Goal: Information Seeking & Learning: Check status

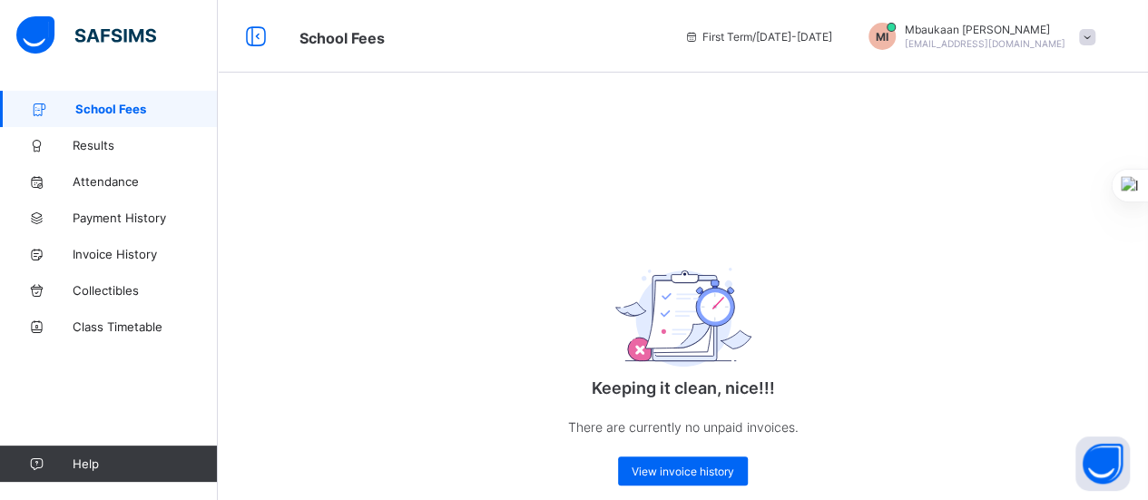
click at [94, 115] on span "School Fees" at bounding box center [146, 109] width 142 height 15
click at [123, 110] on span "School Fees" at bounding box center [146, 109] width 142 height 15
click at [708, 473] on span "View invoice history" at bounding box center [683, 472] width 103 height 14
click at [557, 159] on div "Keeping it clean, nice!!! There are currently no unpaid invoices. View invoice …" at bounding box center [683, 311] width 930 height 440
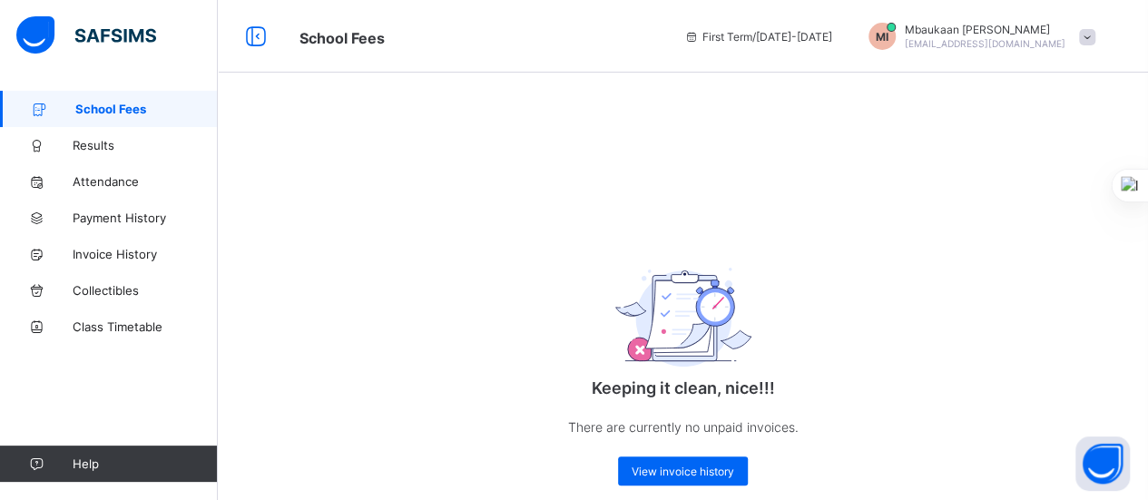
click at [102, 141] on span "Results" at bounding box center [145, 145] width 145 height 15
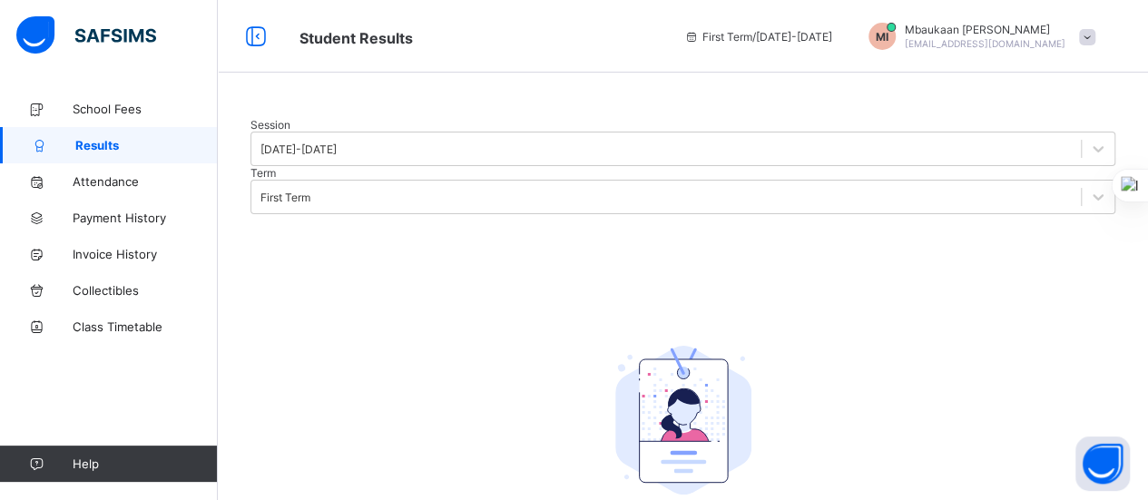
click at [98, 181] on span "Attendance" at bounding box center [145, 181] width 145 height 15
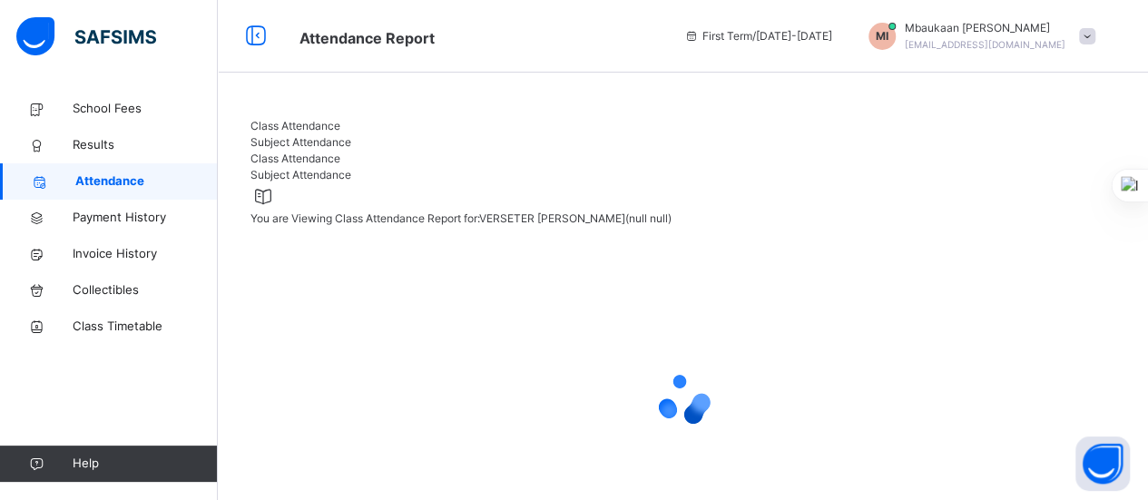
select select "****"
select select "*"
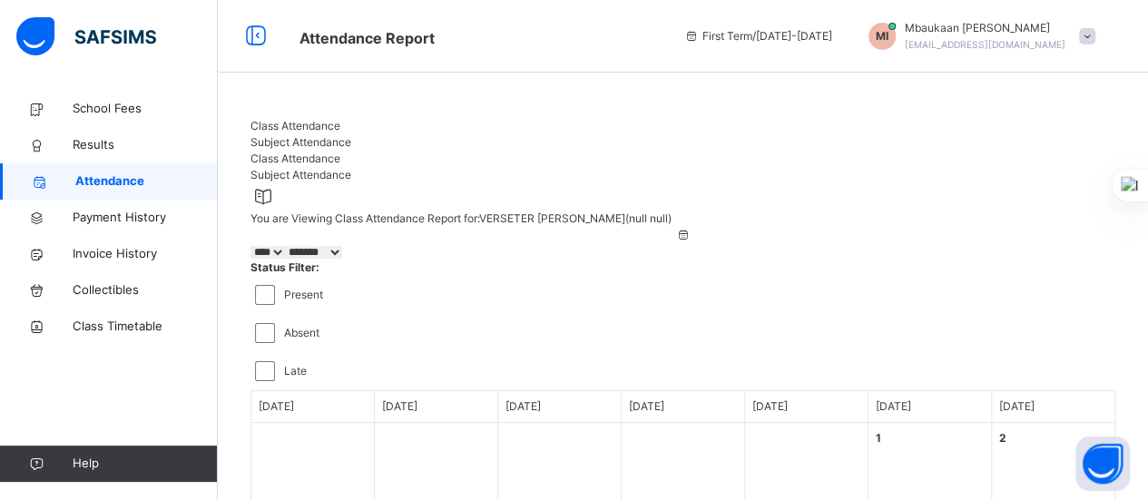
click at [96, 215] on span "Payment History" at bounding box center [145, 218] width 145 height 18
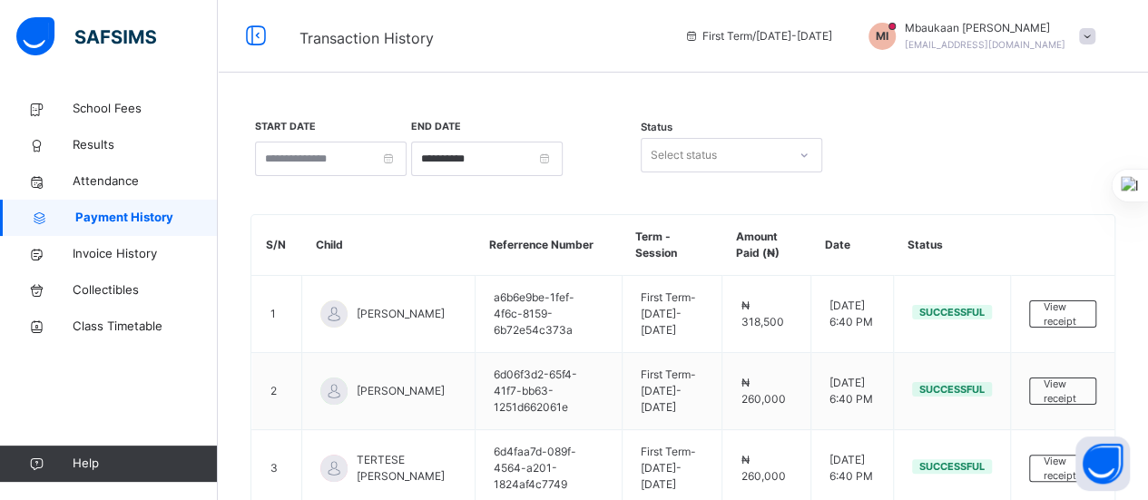
click at [1060, 312] on span "View receipt" at bounding box center [1063, 315] width 38 height 30
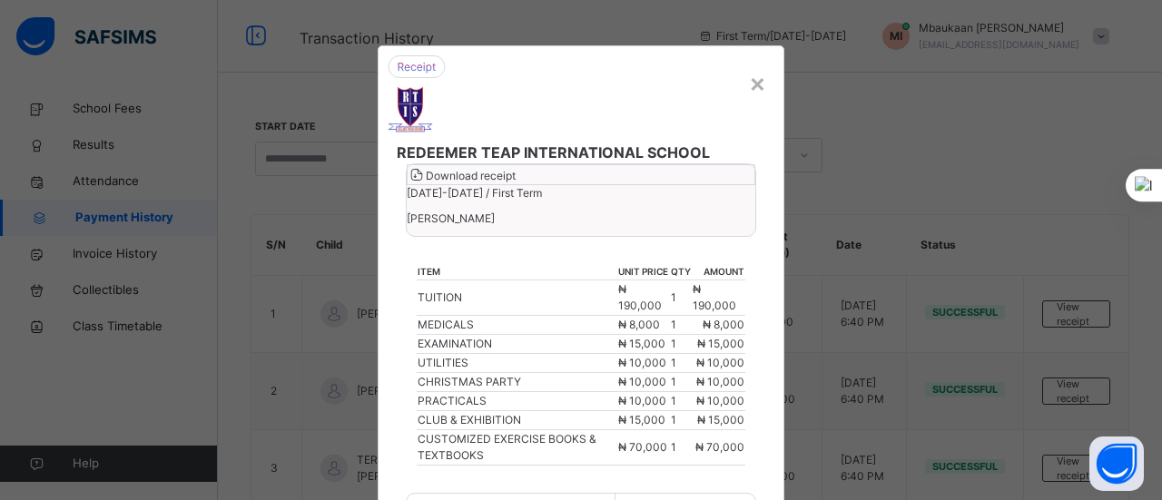
click at [749, 83] on div "×" at bounding box center [757, 83] width 17 height 38
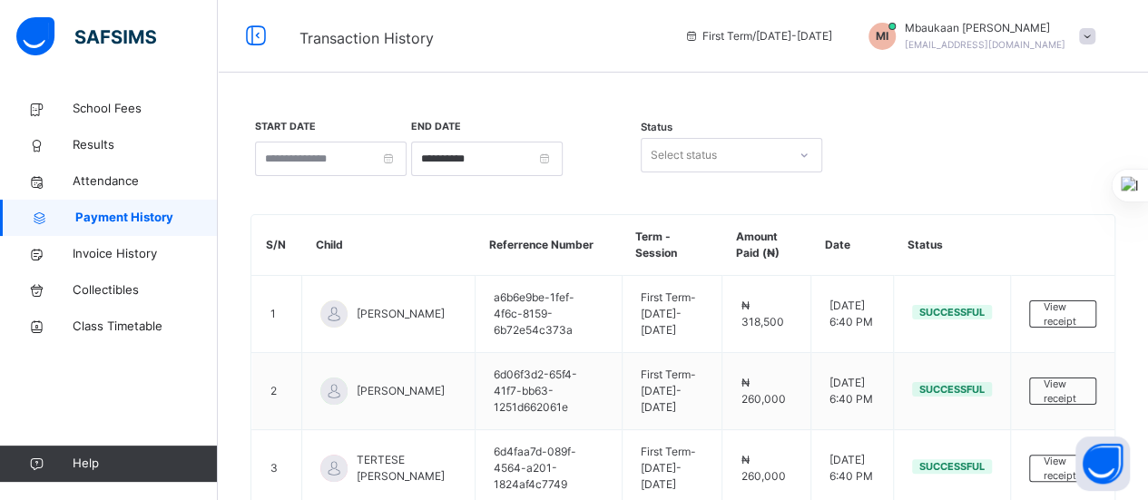
click at [113, 257] on span "Invoice History" at bounding box center [145, 254] width 145 height 18
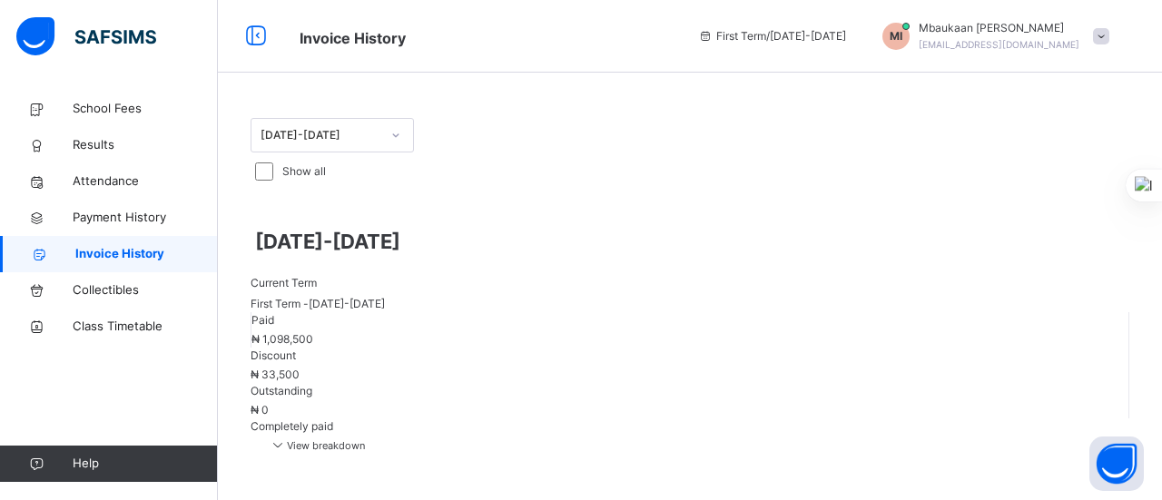
click at [365, 439] on span "View breakdown" at bounding box center [317, 445] width 96 height 13
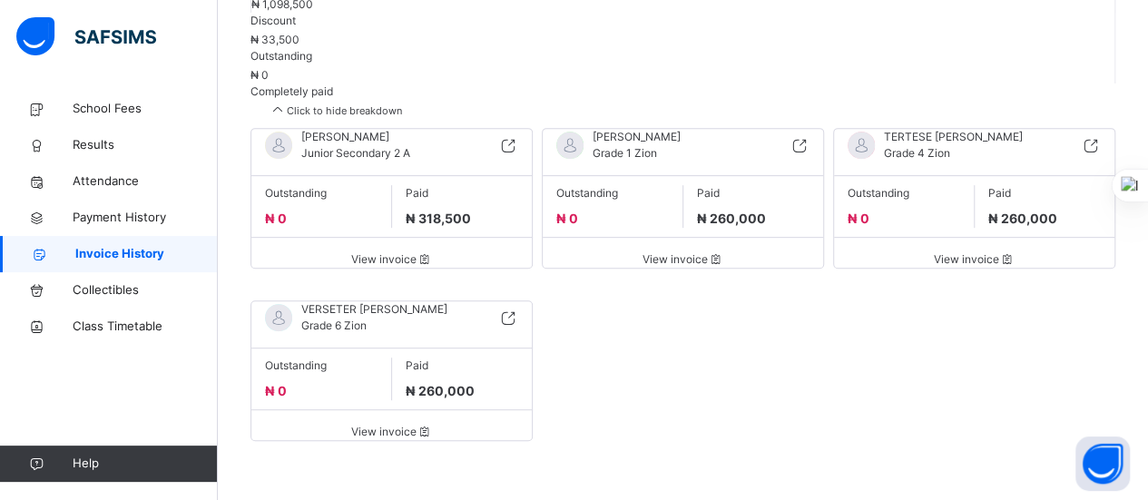
scroll to position [352, 0]
click at [393, 424] on span "View invoice" at bounding box center [391, 432] width 253 height 16
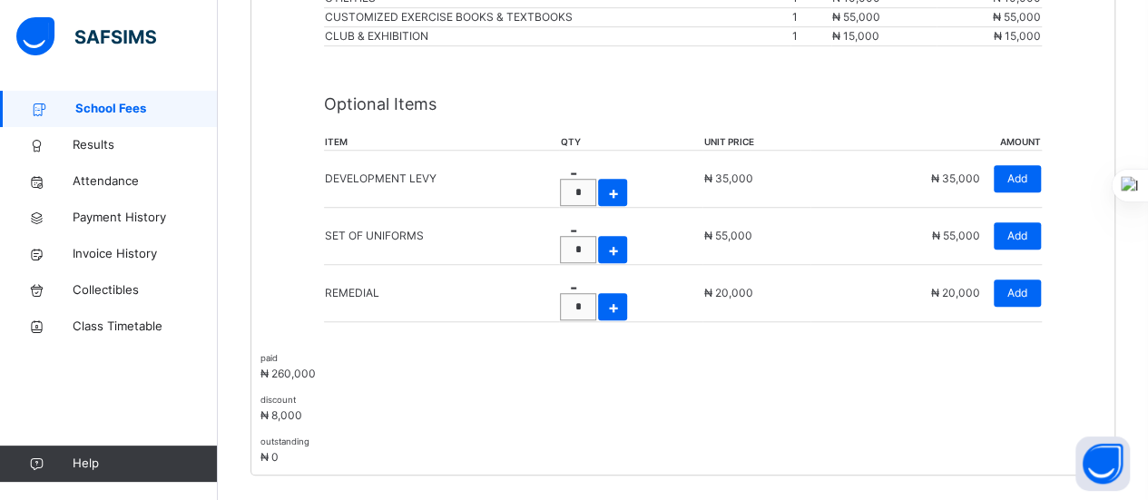
scroll to position [571, 0]
click at [103, 103] on span "School Fees" at bounding box center [146, 109] width 142 height 18
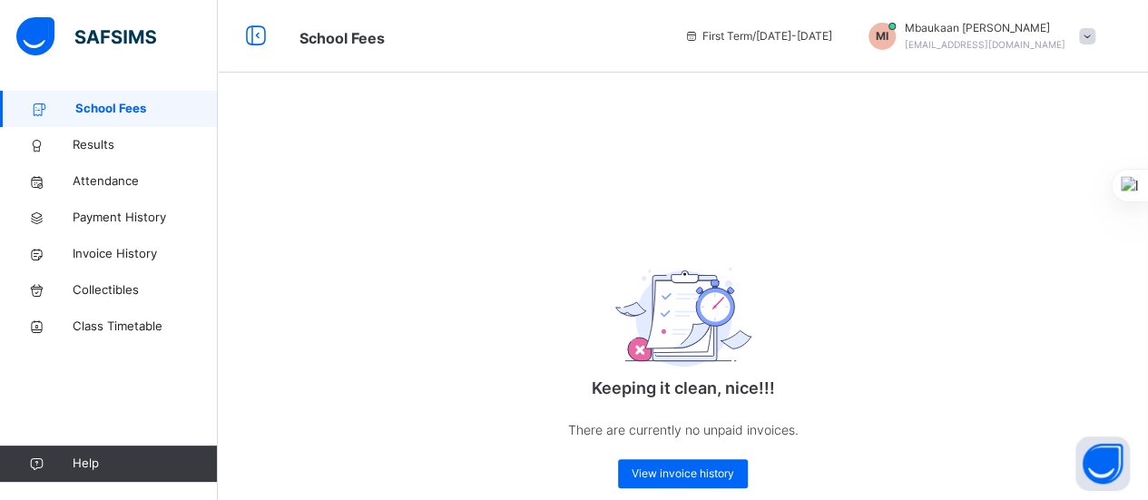
click at [1095, 39] on span at bounding box center [1087, 36] width 16 height 16
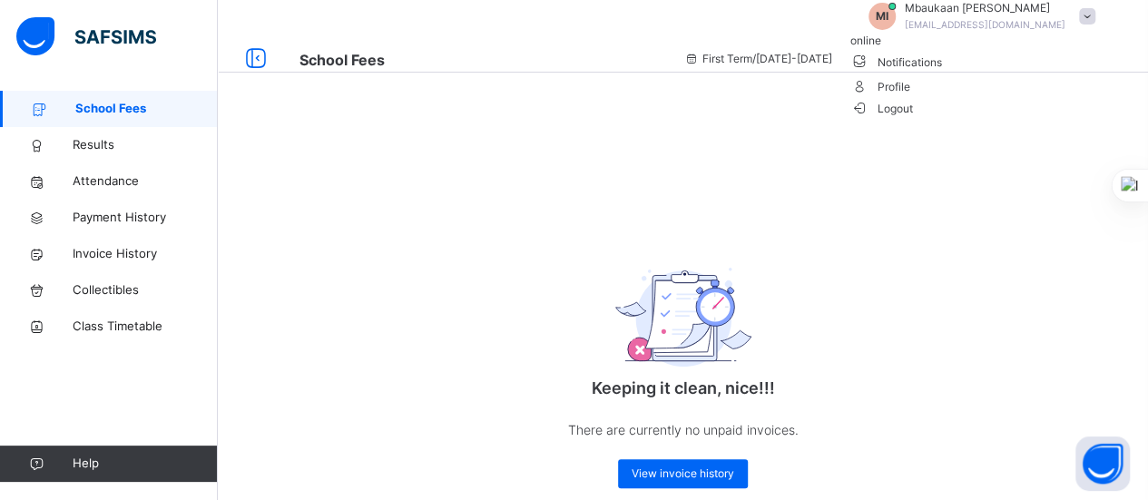
click at [913, 118] on span "Logout" at bounding box center [881, 108] width 63 height 19
